Goal: Navigation & Orientation: Find specific page/section

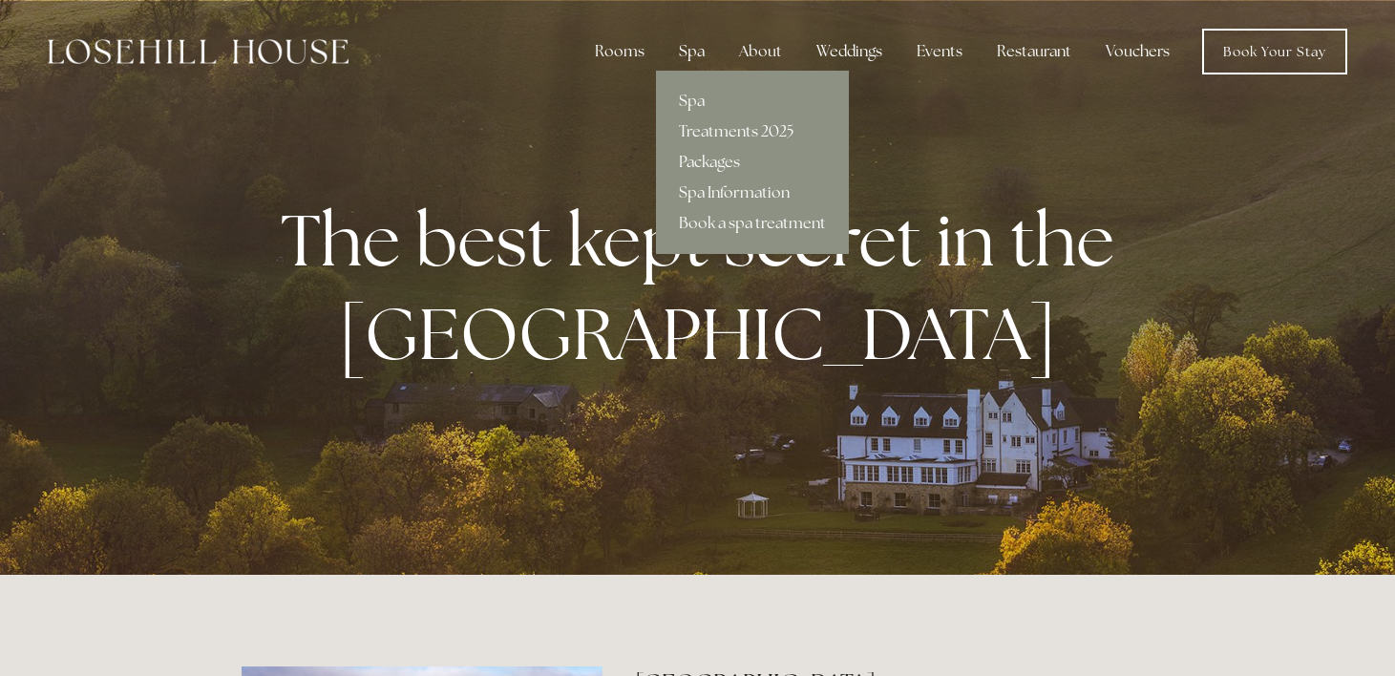
click at [687, 44] on div "Spa" at bounding box center [692, 51] width 56 height 38
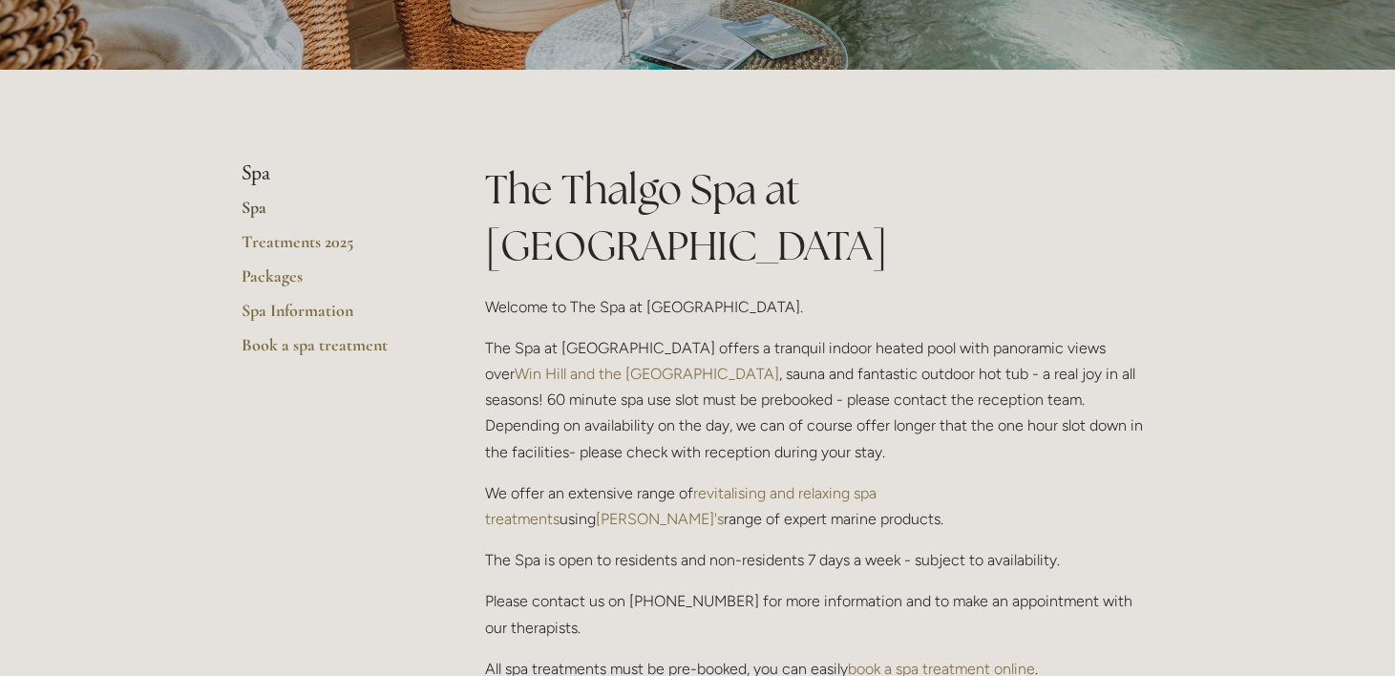
scroll to position [265, 0]
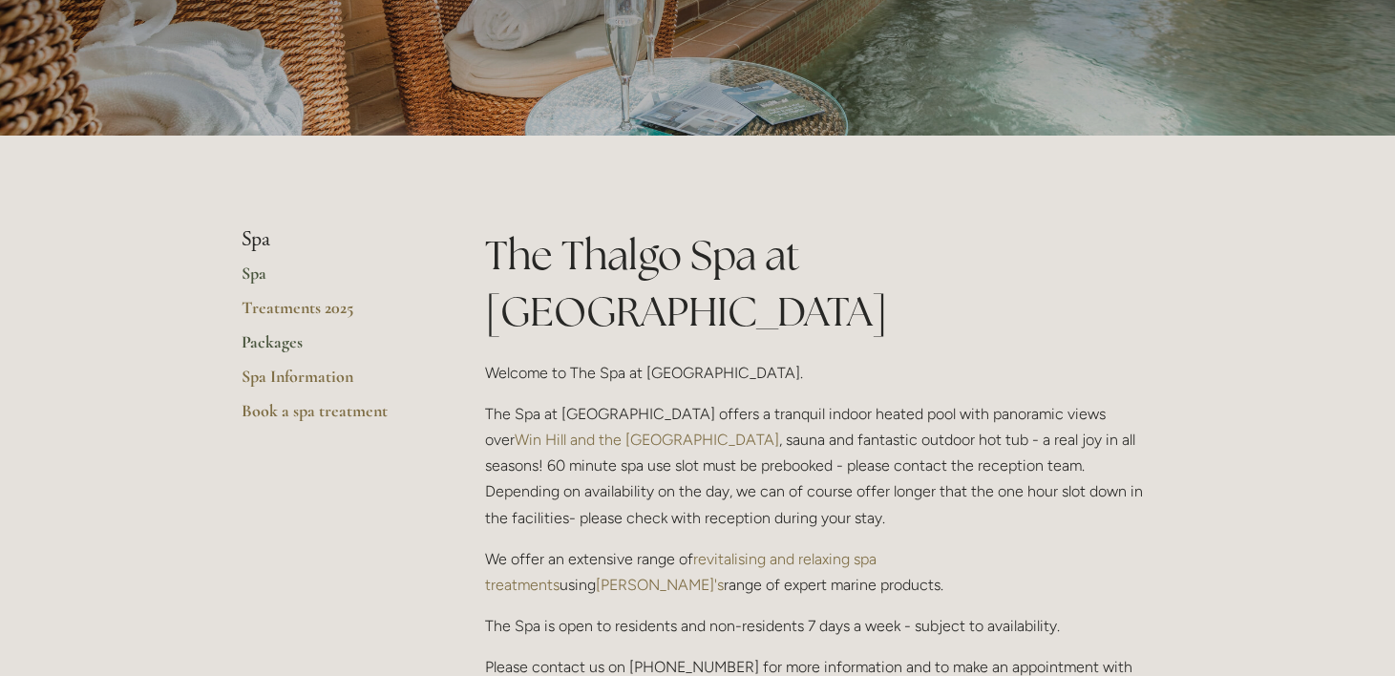
click at [295, 339] on link "Packages" at bounding box center [333, 348] width 182 height 34
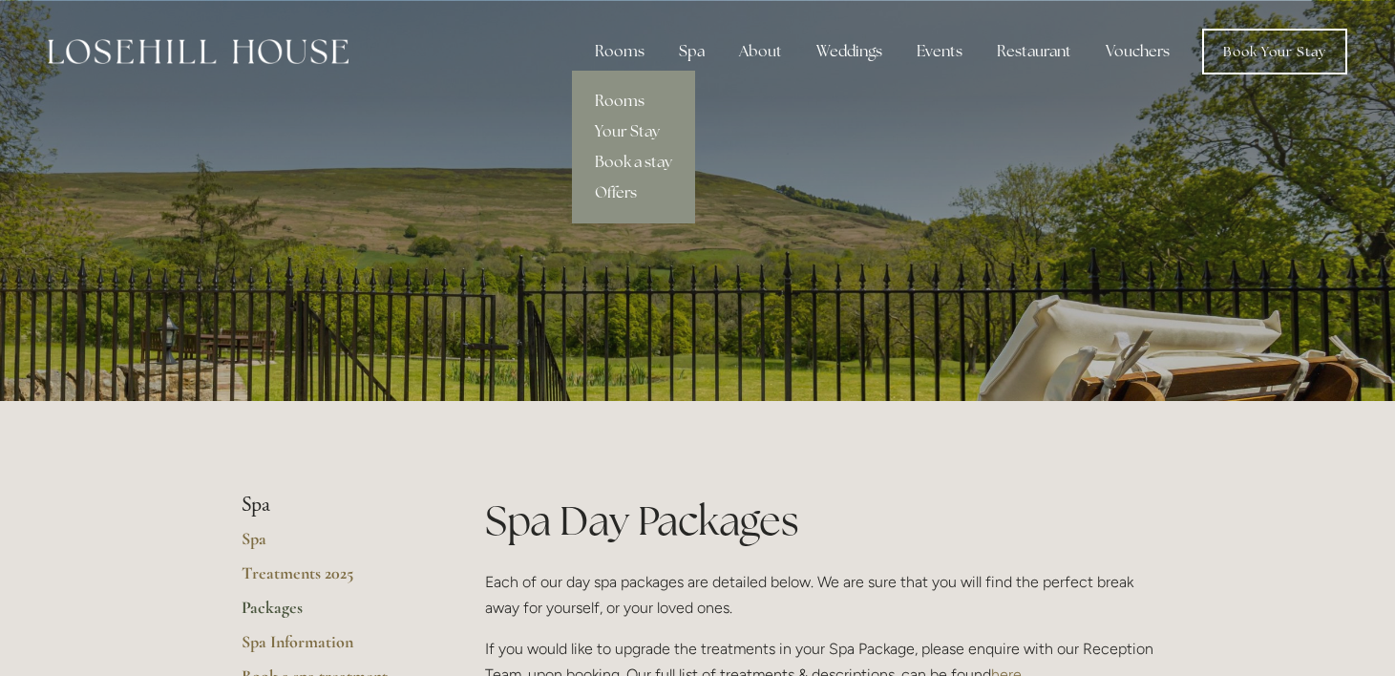
click at [625, 98] on link "Rooms" at bounding box center [633, 101] width 123 height 31
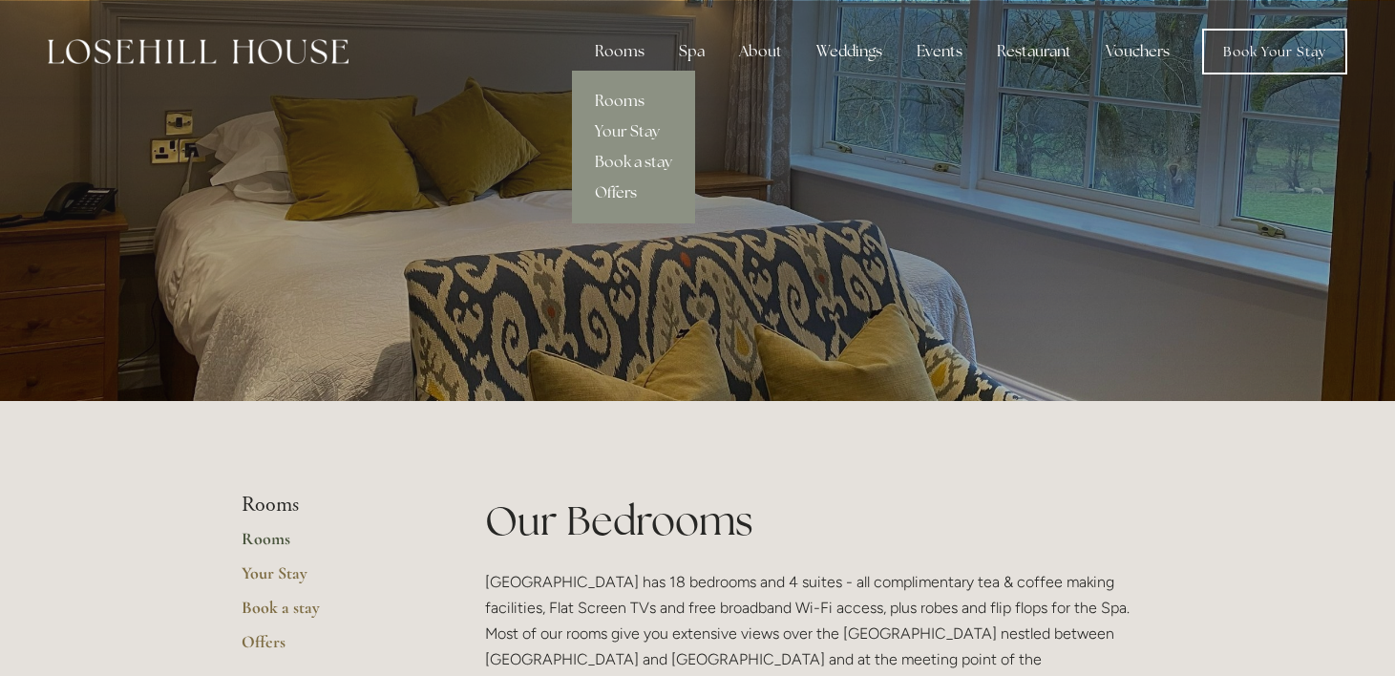
click at [621, 189] on link "Offers" at bounding box center [633, 193] width 123 height 31
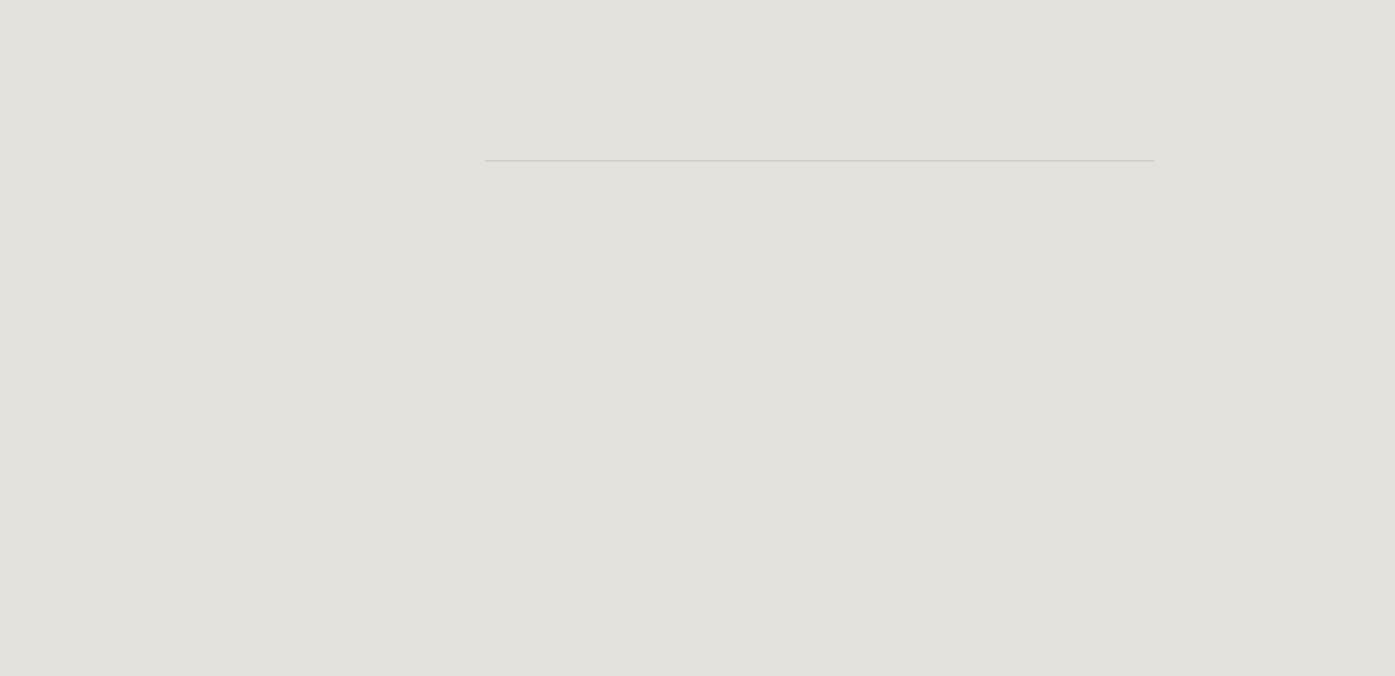
scroll to position [3292, 0]
